Goal: Task Accomplishment & Management: Manage account settings

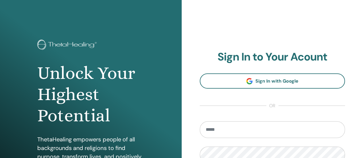
type input "**********"
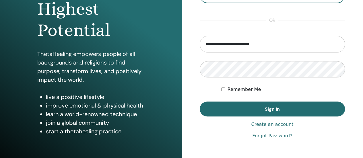
scroll to position [88, 0]
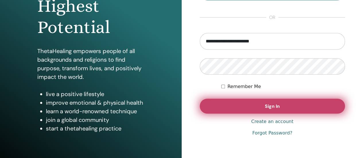
click at [269, 105] on span "Sign In" at bounding box center [272, 106] width 15 height 6
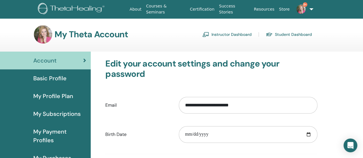
click at [221, 35] on link "Instructor Dashboard" at bounding box center [226, 34] width 49 height 9
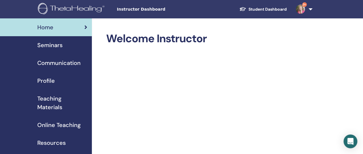
click at [53, 47] on span "Seminars" at bounding box center [49, 45] width 25 height 9
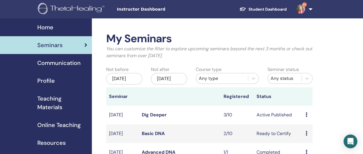
click at [151, 118] on link "Dig Deeper" at bounding box center [154, 115] width 25 height 6
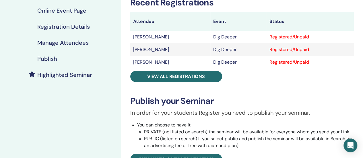
scroll to position [99, 0]
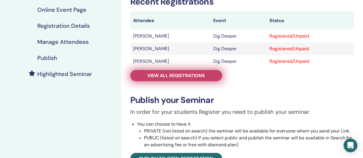
click at [171, 75] on span "View all registrations" at bounding box center [176, 76] width 58 height 6
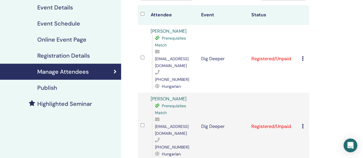
scroll to position [67, 0]
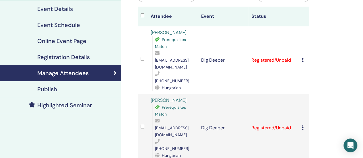
click at [302, 58] on icon at bounding box center [303, 60] width 2 height 5
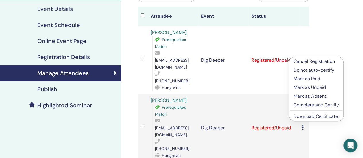
click at [306, 104] on p "Complete and Certify" at bounding box center [315, 105] width 45 height 7
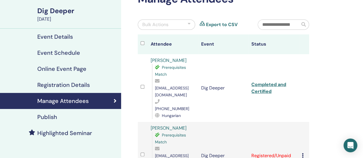
scroll to position [40, 0]
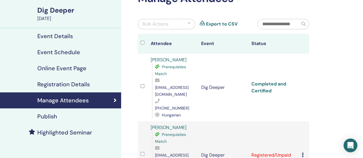
click at [262, 81] on link "Completed and Certified" at bounding box center [268, 87] width 35 height 13
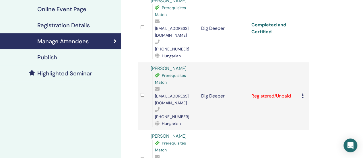
scroll to position [104, 0]
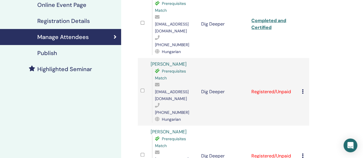
click at [302, 89] on icon at bounding box center [303, 91] width 2 height 5
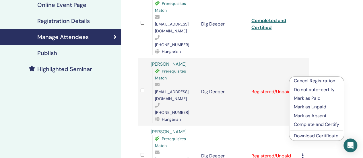
click at [299, 125] on p "Complete and Certify" at bounding box center [316, 124] width 45 height 7
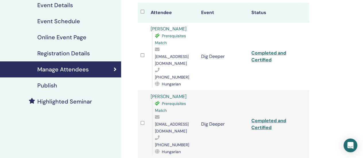
scroll to position [87, 0]
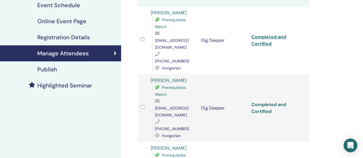
click at [260, 102] on link "Completed and Certified" at bounding box center [268, 108] width 35 height 13
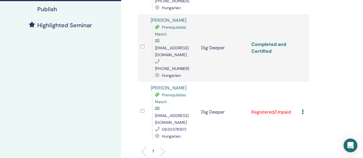
scroll to position [156, 0]
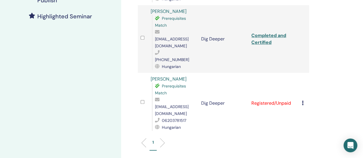
click at [301, 78] on td "Cancel Registration Do not auto-certify Mark as Paid Mark as Unpaid Mark as Abs…" at bounding box center [304, 103] width 10 height 61
click at [302, 101] on icon at bounding box center [303, 103] width 2 height 5
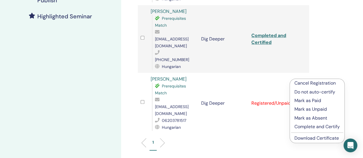
click at [295, 126] on p "Complete and Certify" at bounding box center [316, 126] width 45 height 7
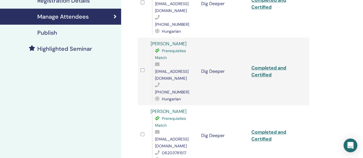
scroll to position [132, 0]
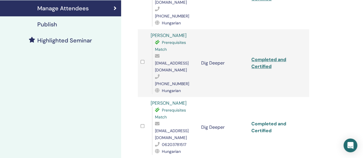
click at [266, 121] on link "Completed and Certified" at bounding box center [268, 127] width 35 height 13
